Goal: Transaction & Acquisition: Purchase product/service

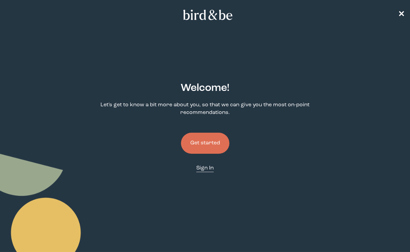
click at [202, 167] on span "Sign In" at bounding box center [204, 167] width 17 height 5
click at [206, 146] on button "Get started" at bounding box center [205, 143] width 48 height 21
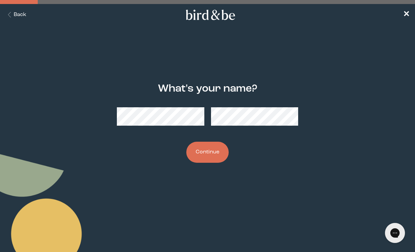
click at [202, 153] on button "Continue" at bounding box center [207, 152] width 42 height 21
click at [212, 151] on button "Continue" at bounding box center [207, 152] width 42 height 21
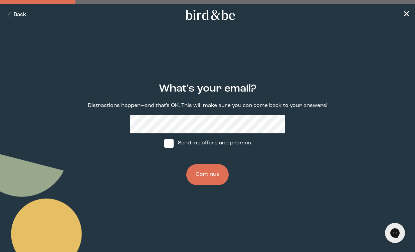
click at [210, 173] on button "Continue" at bounding box center [207, 174] width 42 height 21
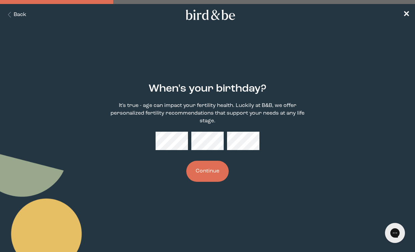
click at [215, 168] on button "Continue" at bounding box center [207, 171] width 42 height 21
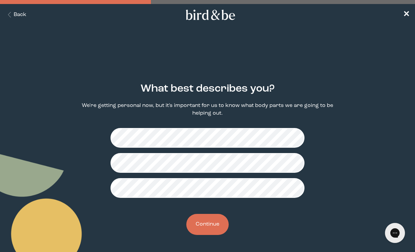
click at [214, 230] on button "Continue" at bounding box center [207, 224] width 42 height 21
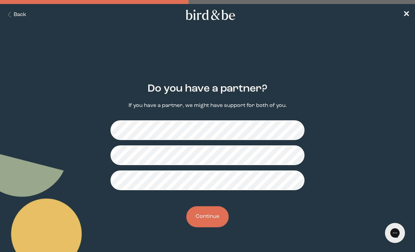
click at [209, 220] on button "Continue" at bounding box center [207, 216] width 42 height 21
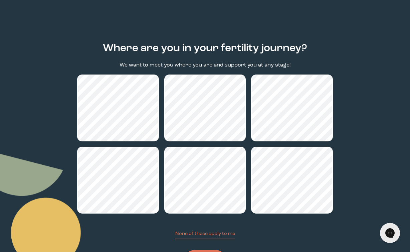
scroll to position [40, 0]
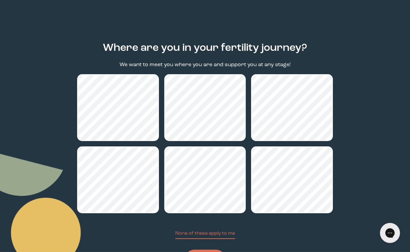
click at [262, 230] on div "Where are you in your fertility journey? We want to meet you where you are and …" at bounding box center [205, 157] width 256 height 250
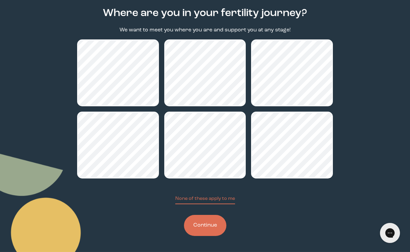
click at [205, 220] on button "Continue" at bounding box center [205, 225] width 42 height 21
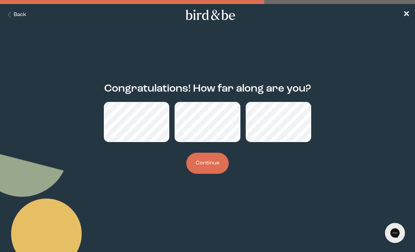
click at [200, 162] on button "Continue" at bounding box center [207, 163] width 42 height 21
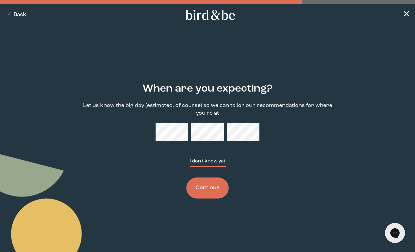
click at [204, 163] on button "I don't know yet" at bounding box center [208, 162] width 36 height 9
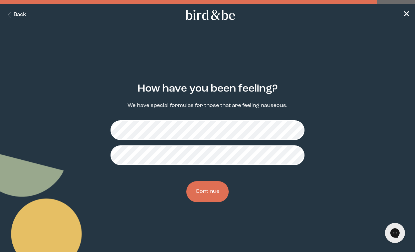
click at [204, 191] on button "Continue" at bounding box center [207, 191] width 42 height 21
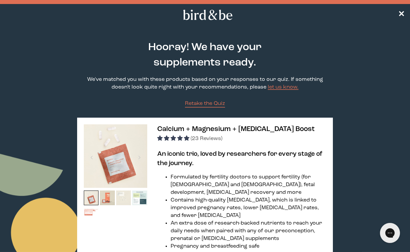
click at [212, 184] on li "Formulated by fertility doctors to support fertility (for females and males), f…" at bounding box center [249, 184] width 156 height 23
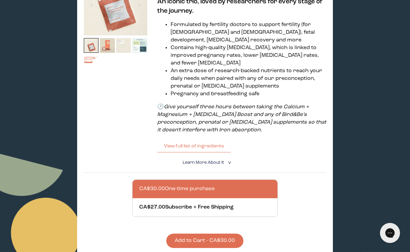
scroll to position [160, 0]
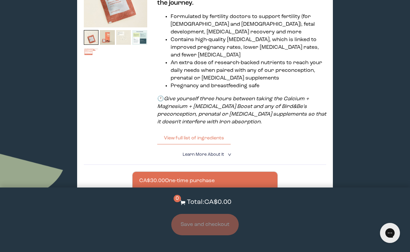
click at [209, 155] on span "Learn More About it" at bounding box center [203, 154] width 41 height 4
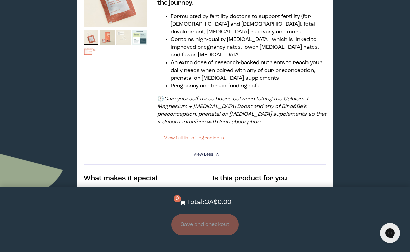
click at [121, 125] on div at bounding box center [115, 54] width 63 height 181
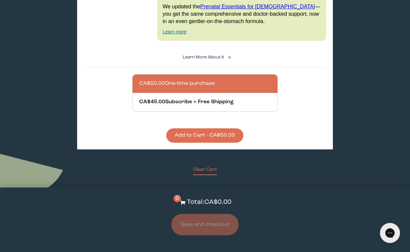
scroll to position [721, 0]
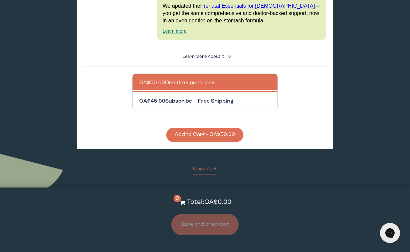
click at [187, 92] on div at bounding box center [211, 101] width 145 height 18
click at [139, 97] on input "CA$45.00 Subscribe + Free Shipping" at bounding box center [139, 97] width 0 height 0
radio input "true"
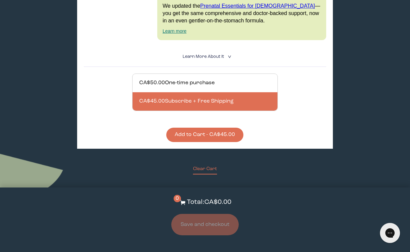
click at [203, 129] on button "Add to Cart - CA$45.00" at bounding box center [204, 135] width 77 height 14
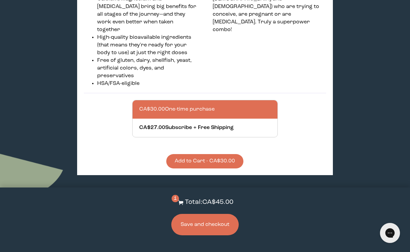
scroll to position [361, 0]
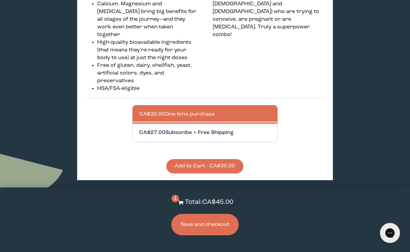
click at [188, 129] on div at bounding box center [211, 133] width 145 height 18
click at [139, 129] on input "CA$27.00 Subscribe + Free Shipping" at bounding box center [139, 129] width 0 height 0
radio input "true"
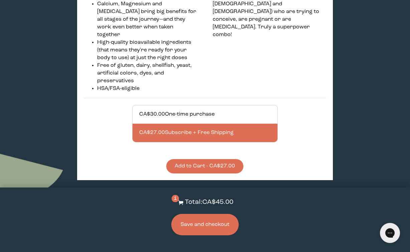
click at [191, 159] on button "Add to Cart - CA$27.00" at bounding box center [204, 166] width 77 height 14
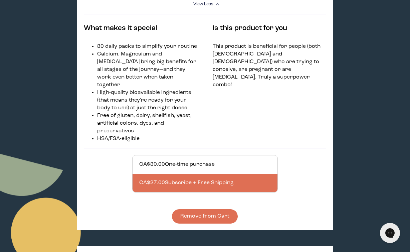
scroll to position [0, 0]
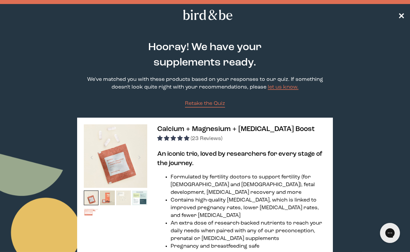
click at [401, 16] on span "✕" at bounding box center [401, 15] width 7 height 8
